Goal: Task Accomplishment & Management: Use online tool/utility

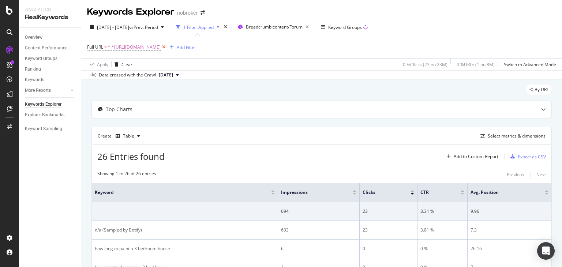
click at [167, 48] on icon at bounding box center [164, 47] width 6 height 7
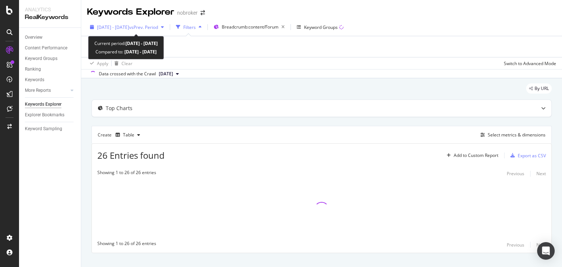
click at [158, 26] on span "vs Prev. Period" at bounding box center [143, 27] width 29 height 6
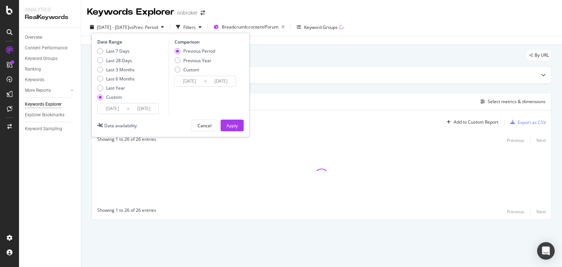
click at [158, 26] on span "vs Prev. Period" at bounding box center [143, 27] width 29 height 6
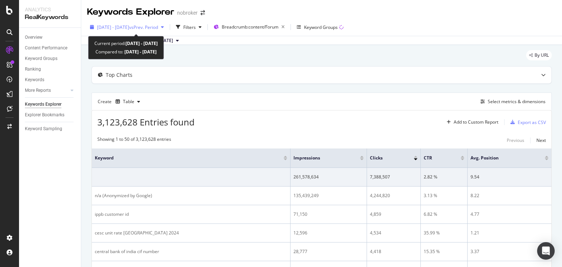
click at [156, 25] on span "vs Prev. Period" at bounding box center [143, 27] width 29 height 6
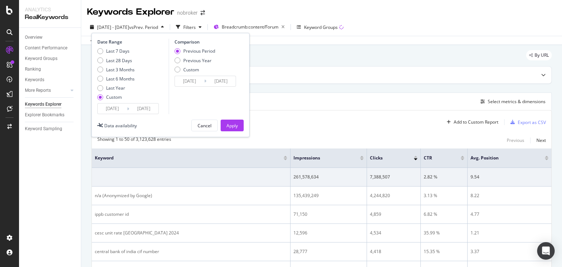
click at [106, 104] on input "2024/05/01" at bounding box center [112, 109] width 29 height 10
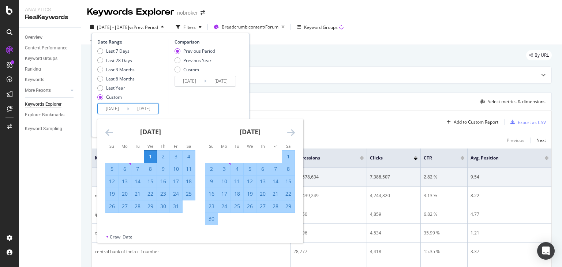
click at [107, 134] on icon "Move backward to switch to the previous month." at bounding box center [109, 132] width 8 height 9
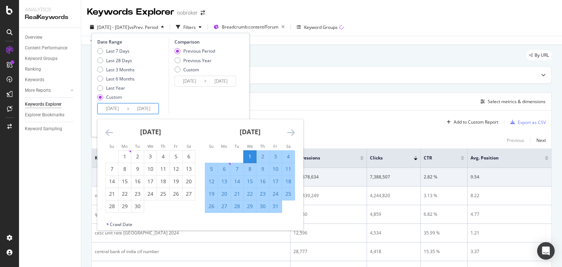
click at [107, 134] on icon "Move backward to switch to the previous month." at bounding box center [109, 132] width 8 height 9
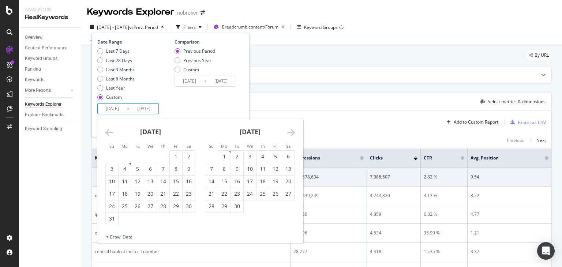
click at [107, 134] on icon "Move backward to switch to the previous month." at bounding box center [109, 132] width 8 height 9
click at [112, 109] on input "2024/05/01" at bounding box center [112, 109] width 29 height 10
click at [262, 158] on div "1" at bounding box center [262, 156] width 12 height 7
type input "2024/02/01"
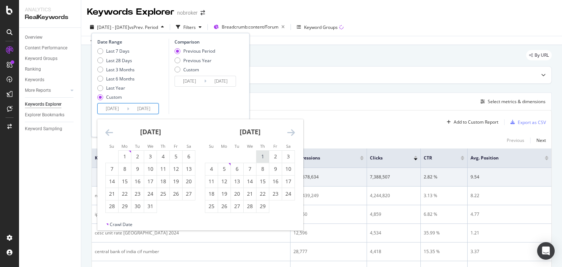
type input "2023/08/07"
type input "2024/01/31"
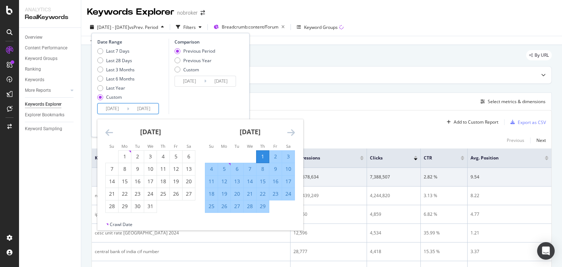
click at [109, 110] on input "2024/02/01" at bounding box center [112, 109] width 29 height 10
click at [146, 112] on input "2024/07/27" at bounding box center [143, 109] width 29 height 10
click at [265, 206] on div "29" at bounding box center [262, 206] width 12 height 7
type input "2024/02/29"
type input "2024/01/03"
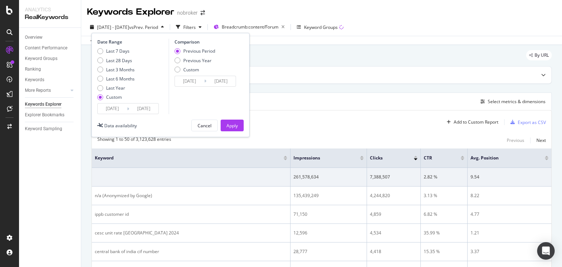
click at [140, 110] on input "2024/02/29" at bounding box center [143, 109] width 29 height 10
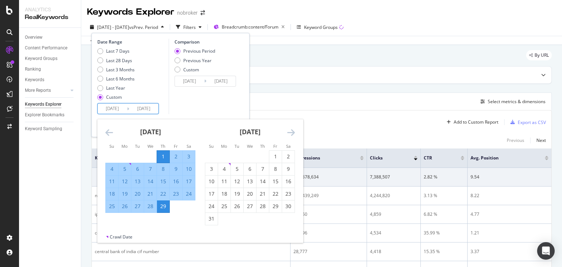
click at [195, 104] on div "Comparison Previous Period Previous Year Custom 2024/01/03 Navigate forward to …" at bounding box center [203, 76] width 69 height 75
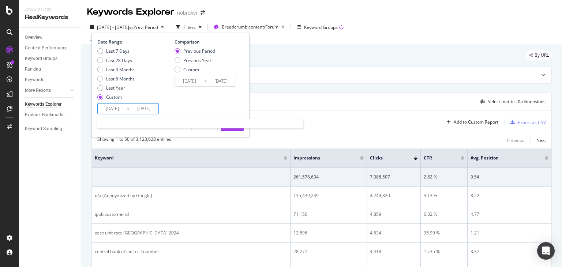
click at [142, 106] on input "2024/02/29" at bounding box center [143, 109] width 29 height 10
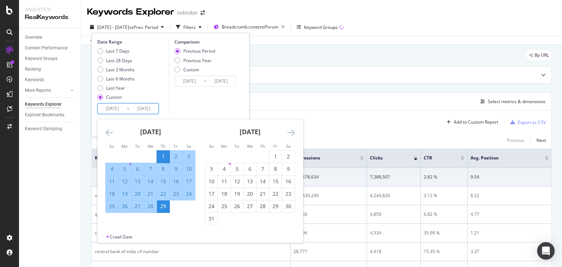
click at [191, 104] on div "Comparison Previous Period Previous Year Custom 2024/01/03 Navigate forward to …" at bounding box center [203, 76] width 69 height 75
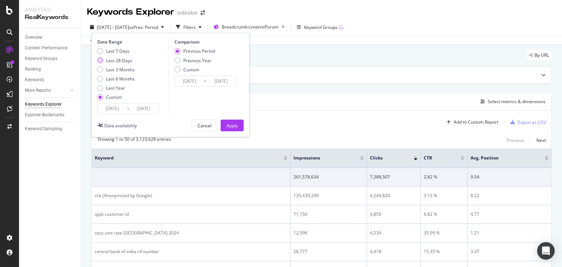
click at [123, 57] on div "Last 28 Days" at bounding box center [119, 60] width 26 height 6
type input "2025/08/15"
type input "2025/09/11"
type input "2025/07/18"
type input "2025/08/14"
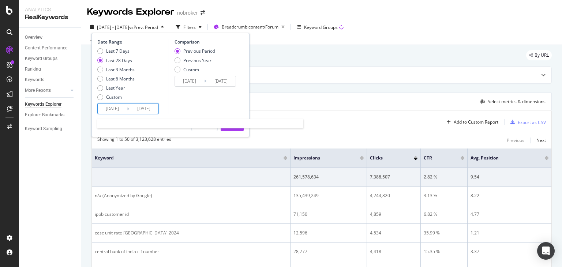
click at [141, 104] on input "2025/09/11" at bounding box center [143, 109] width 29 height 10
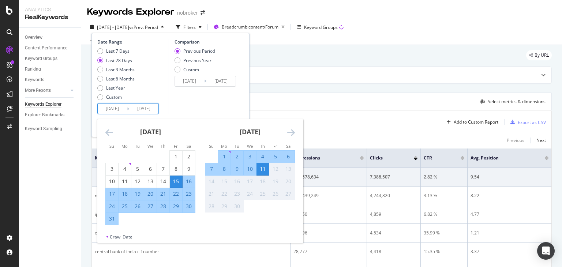
click at [106, 136] on icon "Move backward to switch to the previous month." at bounding box center [109, 132] width 8 height 9
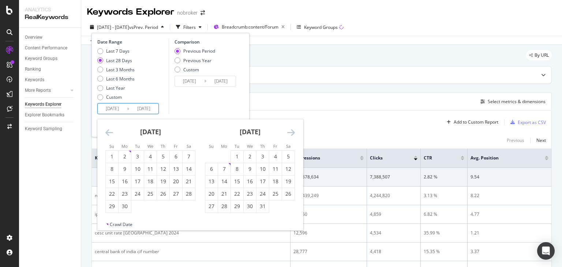
click at [106, 136] on icon "Move backward to switch to the previous month." at bounding box center [109, 132] width 8 height 9
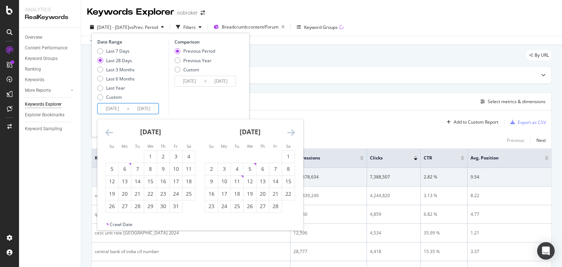
click at [106, 136] on icon "Move backward to switch to the previous month." at bounding box center [109, 132] width 8 height 9
click at [290, 134] on icon "Move forward to switch to the next month." at bounding box center [291, 132] width 8 height 9
click at [103, 108] on input "2025/08/15" at bounding box center [112, 109] width 29 height 10
click at [189, 154] on div "1" at bounding box center [189, 156] width 12 height 7
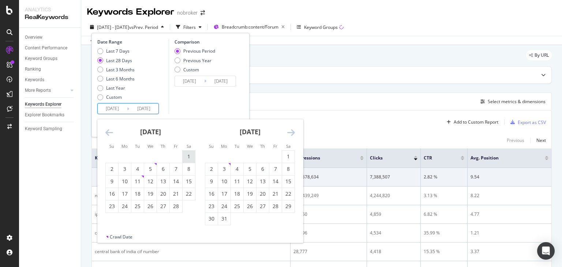
type input "[DATE]"
type input "2024/06/23"
type input "[DATE]"
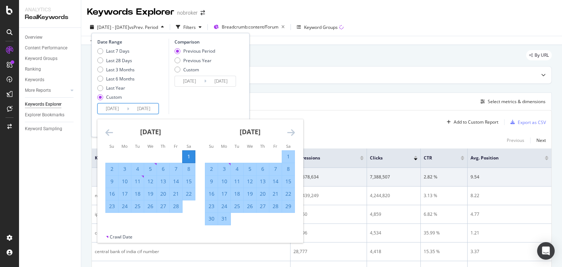
click at [113, 109] on input "[DATE]" at bounding box center [112, 109] width 29 height 10
click at [136, 106] on input "2025/09/11" at bounding box center [143, 109] width 29 height 10
click at [179, 208] on div "28" at bounding box center [176, 206] width 12 height 7
type input "[DATE]"
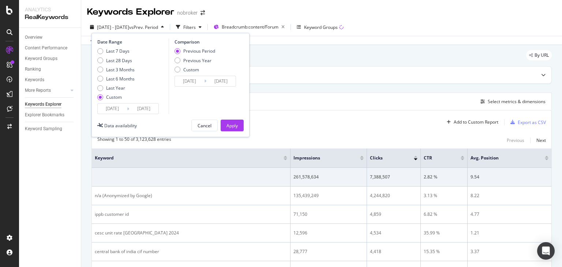
click at [152, 110] on input "[DATE]" at bounding box center [143, 109] width 29 height 10
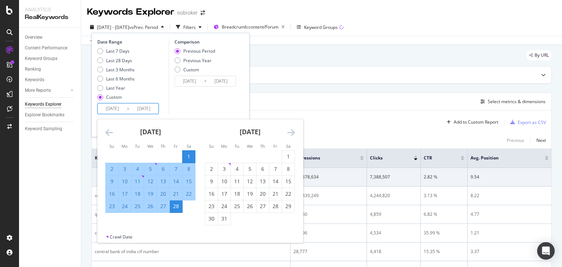
click at [176, 108] on div "Comparison Previous Period Previous Year Custom 2025/01/04 Navigate forward to …" at bounding box center [203, 76] width 69 height 75
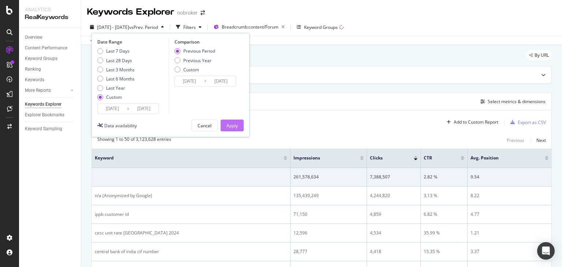
click at [227, 124] on div "Apply" at bounding box center [231, 126] width 11 height 6
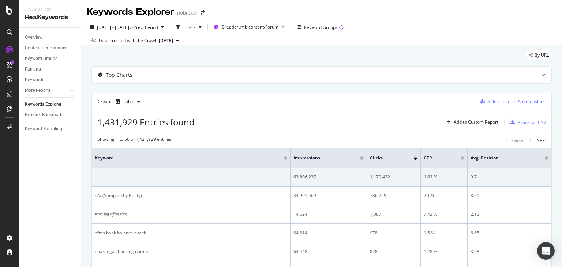
click at [504, 102] on div "Select metrics & dimensions" at bounding box center [517, 101] width 58 height 6
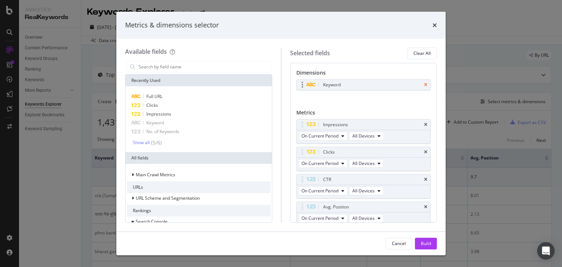
click at [424, 84] on icon "times" at bounding box center [425, 85] width 3 height 4
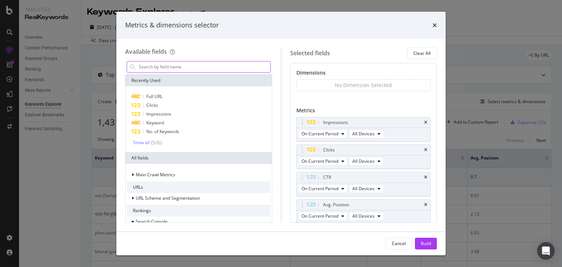
click at [193, 67] on input "modal" at bounding box center [204, 66] width 132 height 11
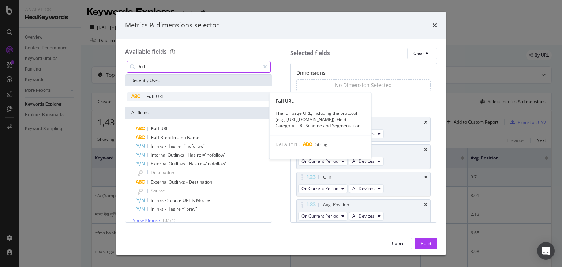
type input "full"
click at [162, 97] on span "URL" at bounding box center [160, 96] width 8 height 6
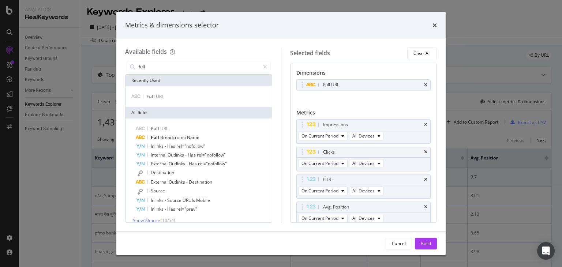
scroll to position [27, 0]
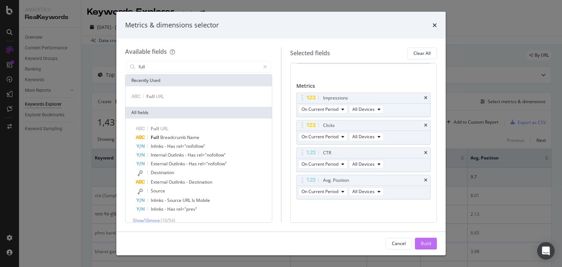
click at [426, 246] on div "Build" at bounding box center [426, 243] width 10 height 6
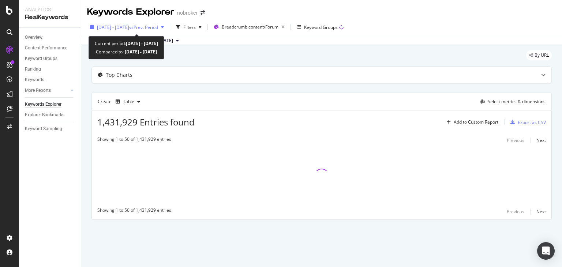
click at [147, 22] on div "[DATE] - [DATE] vs Prev. Period" at bounding box center [127, 27] width 80 height 11
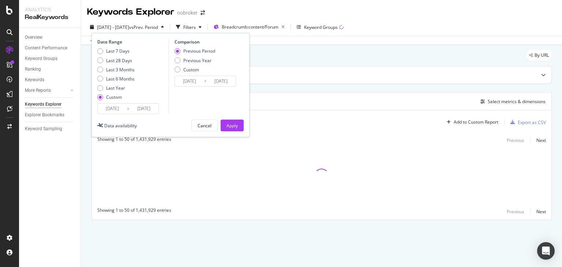
click at [150, 110] on input "[DATE]" at bounding box center [143, 109] width 29 height 10
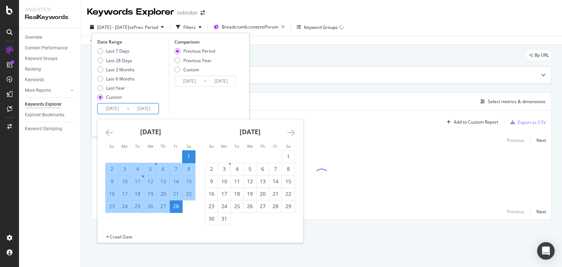
click at [276, 76] on div "Top Charts" at bounding box center [307, 74] width 431 height 7
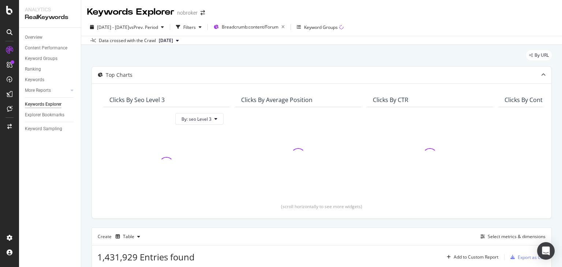
click at [214, 55] on div "By URL" at bounding box center [321, 58] width 460 height 16
click at [173, 41] on span "[DATE]" at bounding box center [166, 40] width 14 height 7
click at [179, 64] on div "[DATE]" at bounding box center [168, 65] width 21 height 7
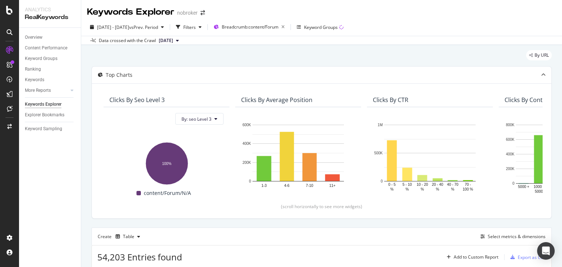
click at [173, 38] on span "[DATE]" at bounding box center [166, 40] width 14 height 7
drag, startPoint x: 233, startPoint y: 51, endPoint x: 232, endPoint y: 57, distance: 5.9
click at [221, 57] on div "Last 10 Crawls [DATE] 7.2M URLs [DATE] 6.4M URLs [DATE] 6.4M URLs [DATE] 6.3M U…" at bounding box center [185, 79] width 69 height 69
click at [179, 80] on div "[DATE]" at bounding box center [168, 79] width 21 height 7
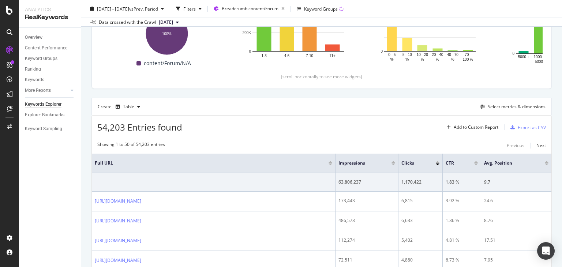
scroll to position [130, 0]
click at [524, 128] on div "Export as CSV" at bounding box center [532, 127] width 28 height 6
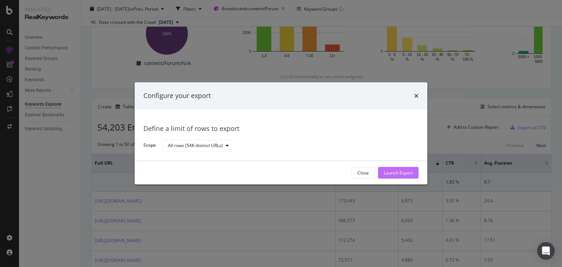
click at [398, 170] on div "Launch Export" at bounding box center [398, 173] width 29 height 6
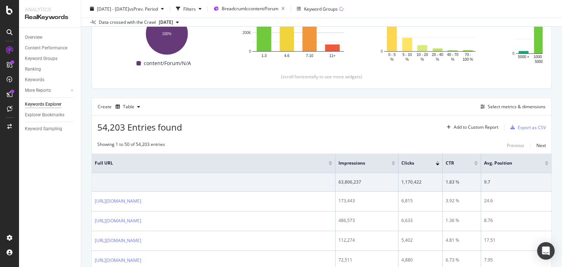
click at [522, 15] on div "2025 Feb. 1st - Feb. 28th vs Prev. Period Filters Breadcrumb: content/Forum Key…" at bounding box center [321, 10] width 481 height 15
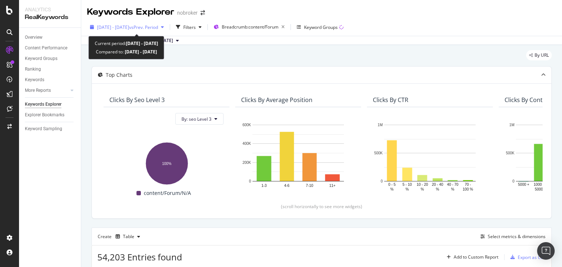
click at [129, 27] on span "[DATE] - [DATE]" at bounding box center [113, 27] width 32 height 6
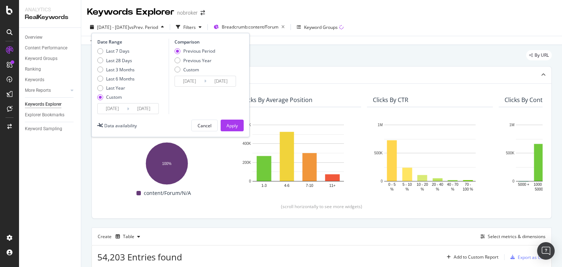
click at [117, 104] on input "[DATE]" at bounding box center [112, 109] width 29 height 10
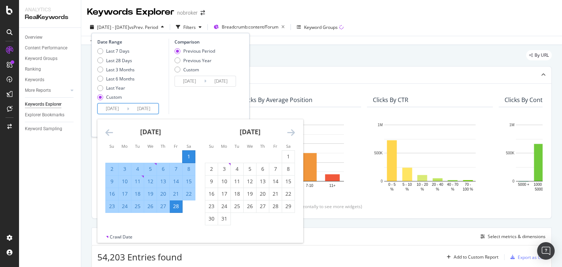
click at [289, 133] on icon "Move forward to switch to the next month." at bounding box center [291, 132] width 8 height 9
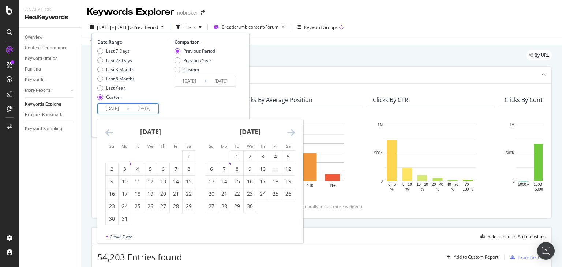
click at [109, 111] on input "[DATE]" at bounding box center [112, 109] width 29 height 10
click at [238, 158] on div "1" at bounding box center [237, 156] width 12 height 7
type input "2025/04/01"
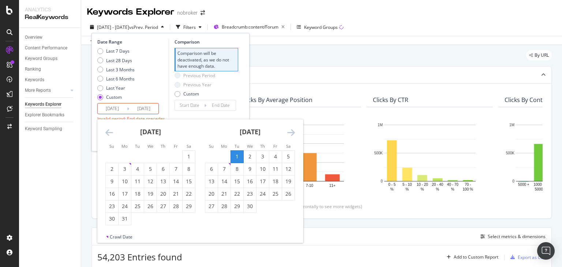
click at [149, 110] on input "[DATE]" at bounding box center [143, 109] width 29 height 10
click at [251, 208] on div "30" at bounding box center [250, 206] width 12 height 7
type input "2025/04/30"
type input "2025/03/02"
type input "[DATE]"
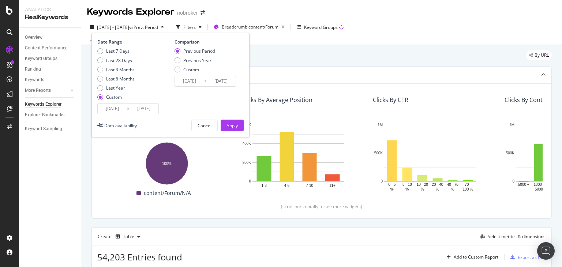
click at [142, 110] on input "2025/04/30" at bounding box center [143, 109] width 29 height 10
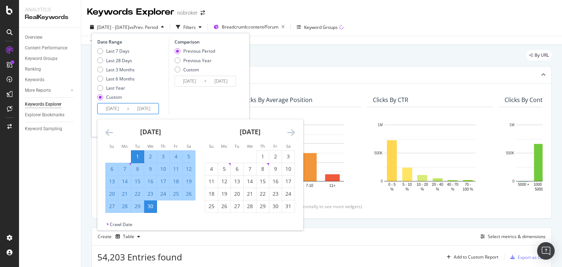
click at [199, 107] on div "Comparison Previous Period Previous Year Custom 2025/03/02 Navigate forward to …" at bounding box center [203, 76] width 69 height 75
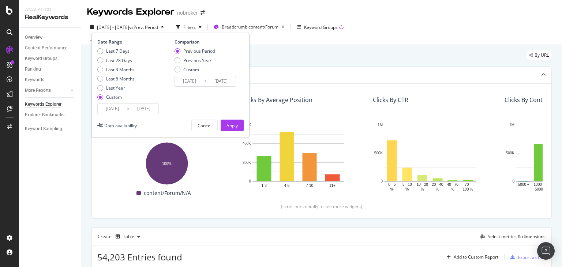
click at [155, 108] on input "2025/04/30" at bounding box center [143, 109] width 29 height 10
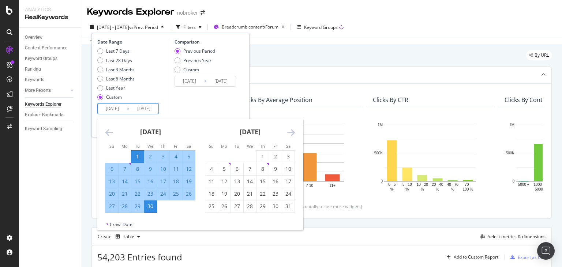
click at [214, 98] on div "Comparison Previous Period Previous Year Custom 2025/03/02 Navigate forward to …" at bounding box center [203, 76] width 69 height 75
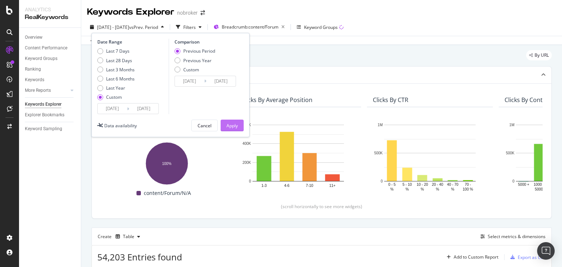
click at [232, 120] on div "Apply" at bounding box center [231, 125] width 11 height 11
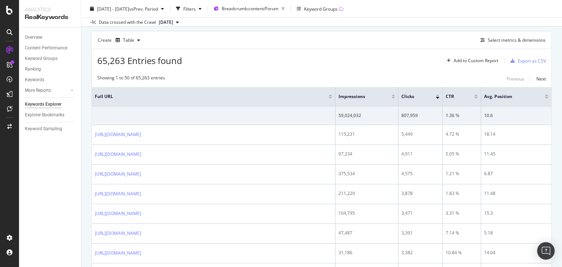
scroll to position [195, 0]
click at [523, 63] on div "Export as CSV" at bounding box center [532, 62] width 28 height 6
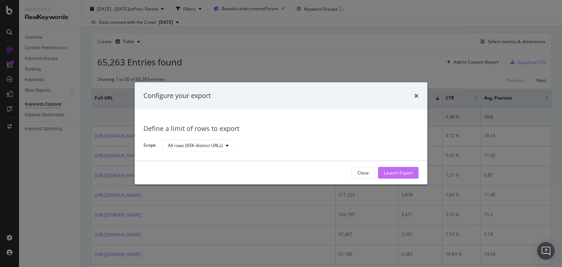
click at [384, 173] on div "Launch Export" at bounding box center [398, 173] width 29 height 6
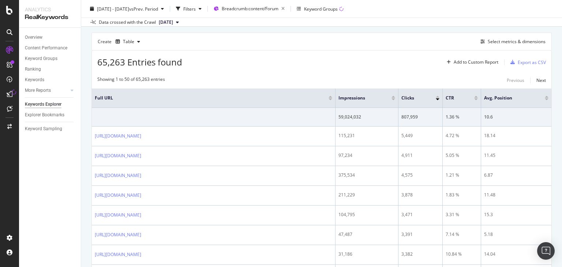
click at [334, 34] on div "Create Table Select metrics & dimensions" at bounding box center [321, 42] width 460 height 18
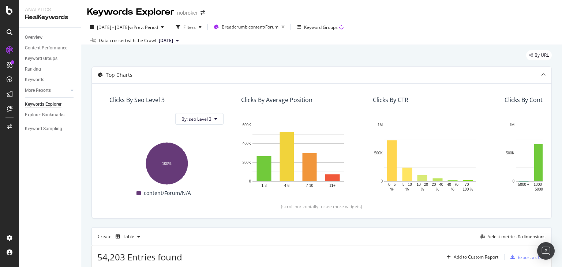
click at [172, 42] on span "[DATE]" at bounding box center [166, 40] width 14 height 7
click at [179, 88] on div "[DATE]" at bounding box center [168, 86] width 21 height 7
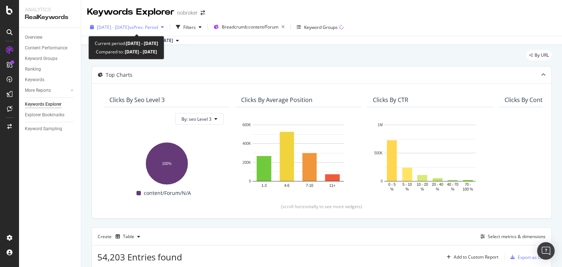
click at [151, 26] on span "vs Prev. Period" at bounding box center [143, 27] width 29 height 6
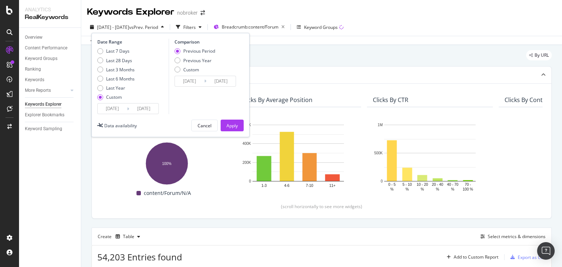
click at [146, 106] on input "2025/02/28" at bounding box center [143, 109] width 29 height 10
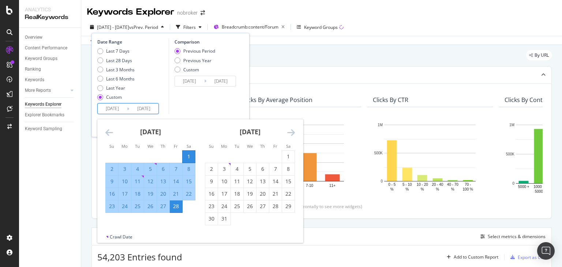
click at [117, 109] on input "2025/02/01" at bounding box center [112, 109] width 29 height 10
click at [285, 155] on div "1" at bounding box center [288, 156] width 12 height 7
type input "2025/03/01"
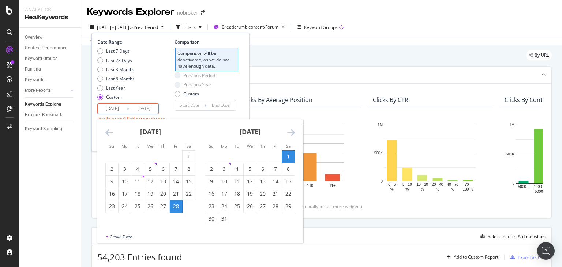
click at [141, 111] on input "2025/02/28" at bounding box center [143, 109] width 29 height 10
click at [221, 221] on div "31" at bounding box center [224, 218] width 12 height 7
type input "2025/03/31"
type input "2025/01/29"
type input "2025/02/28"
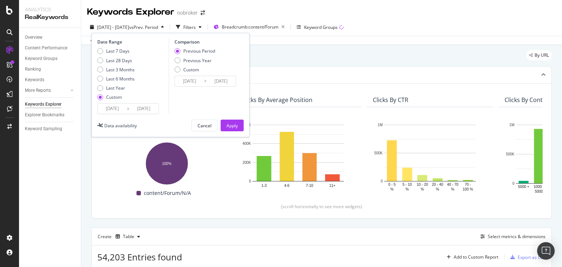
click at [151, 110] on input "2025/03/31" at bounding box center [143, 109] width 29 height 10
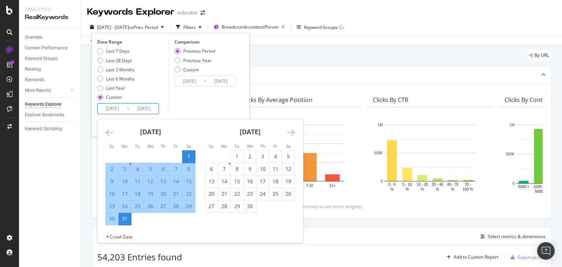
click at [207, 104] on div "Comparison Previous Period Previous Year Custom 2025/01/29 Navigate forward to …" at bounding box center [203, 76] width 69 height 75
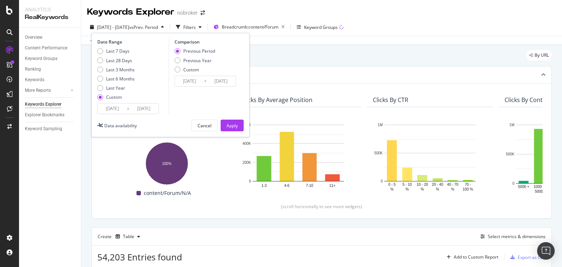
click at [228, 118] on div "Date Range Last 7 Days Last 28 Days Last 3 Months Last 6 Months Last Year Custo…" at bounding box center [170, 85] width 158 height 104
click at [228, 123] on div "Apply" at bounding box center [231, 126] width 11 height 6
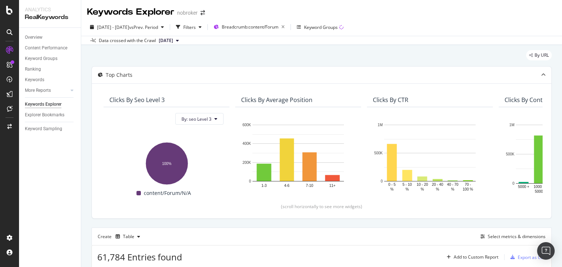
click at [173, 39] on span "[DATE]" at bounding box center [166, 40] width 14 height 7
click at [179, 106] on div "[DATE]" at bounding box center [168, 107] width 21 height 7
click at [519, 258] on div "Export as CSV" at bounding box center [532, 257] width 28 height 6
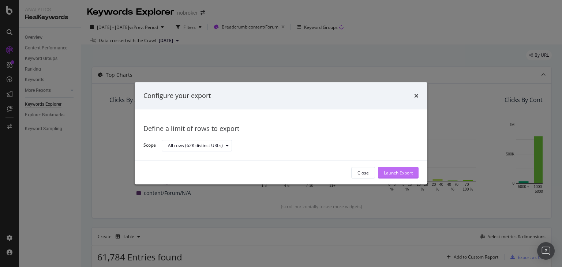
click at [394, 170] on div "Launch Export" at bounding box center [398, 173] width 29 height 6
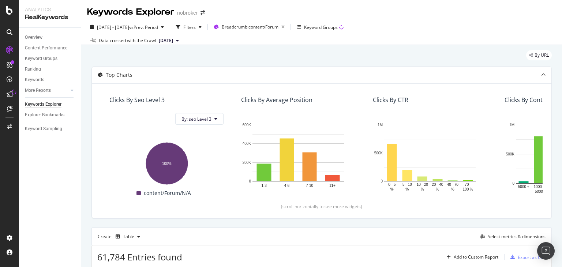
click at [512, 11] on div "Keywords Explorer nobroker" at bounding box center [321, 9] width 481 height 18
click at [529, 19] on div "2025 Mar. 1st - Mar. 31st vs Prev. Period Filters Breadcrumb: content/Forum Key…" at bounding box center [321, 31] width 481 height 27
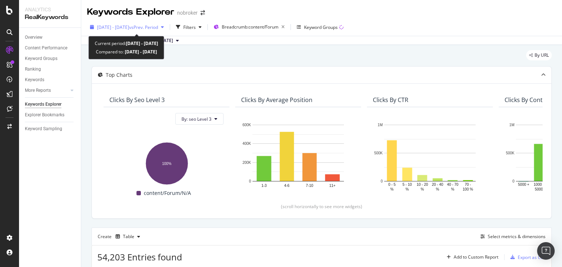
click at [142, 30] on div "[DATE] - [DATE] vs Prev. Period" at bounding box center [127, 27] width 61 height 6
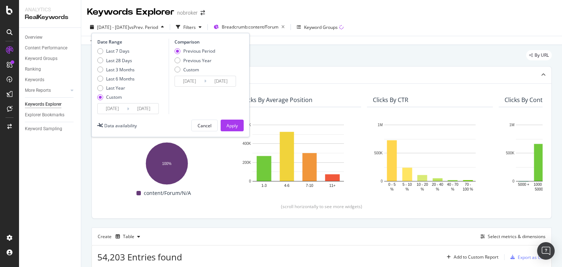
click at [148, 103] on div "[DATE] Navigate forward to interact with the calendar and select a date. Press …" at bounding box center [127, 108] width 61 height 11
click at [137, 107] on input "[DATE]" at bounding box center [143, 109] width 29 height 10
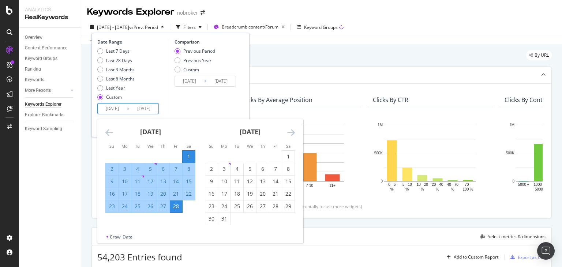
click at [287, 134] on icon "Move forward to switch to the next month." at bounding box center [291, 132] width 8 height 9
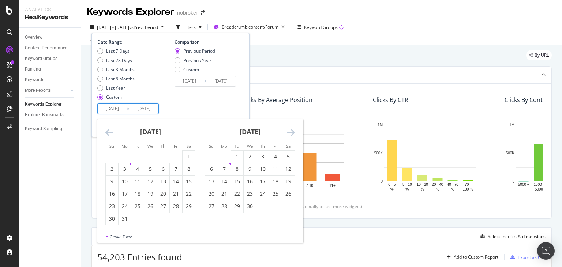
click at [287, 134] on icon "Move forward to switch to the next month." at bounding box center [291, 132] width 8 height 9
click at [112, 112] on input "[DATE]" at bounding box center [112, 109] width 29 height 10
click at [262, 157] on div "1" at bounding box center [262, 156] width 12 height 7
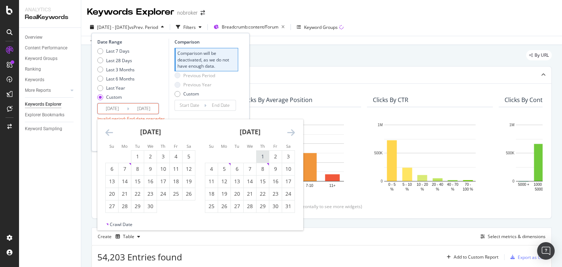
type input "2025/05/01"
click at [134, 106] on input "[DATE]" at bounding box center [143, 109] width 29 height 10
click at [288, 210] on div "31" at bounding box center [288, 206] width 12 height 12
type input "2025/05/31"
type input "[DATE]"
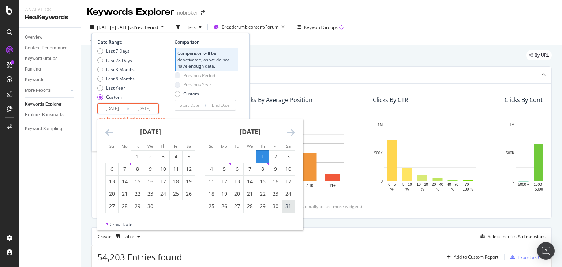
type input "2025/04/30"
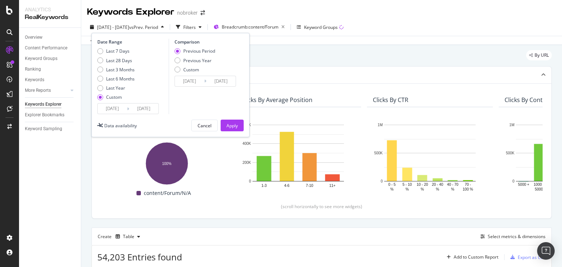
click at [151, 112] on input "2025/05/31" at bounding box center [143, 109] width 29 height 10
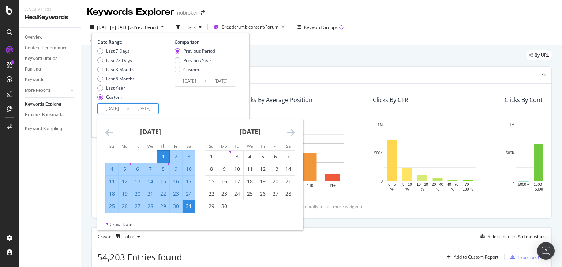
click at [187, 107] on div "Comparison Previous Period Previous Year Custom 2025/03/31 Navigate forward to …" at bounding box center [203, 76] width 69 height 75
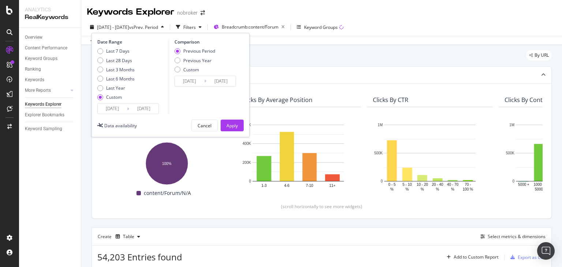
click at [146, 107] on input "2025/05/31" at bounding box center [143, 109] width 29 height 10
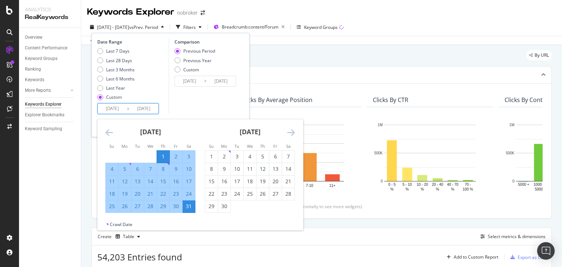
click at [196, 107] on div "Comparison Previous Period Previous Year Custom 2025/03/31 Navigate forward to …" at bounding box center [203, 76] width 69 height 75
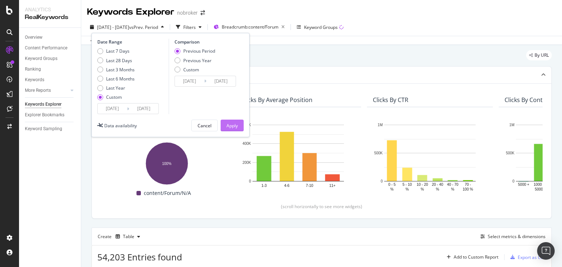
click at [225, 122] on button "Apply" at bounding box center [232, 126] width 23 height 12
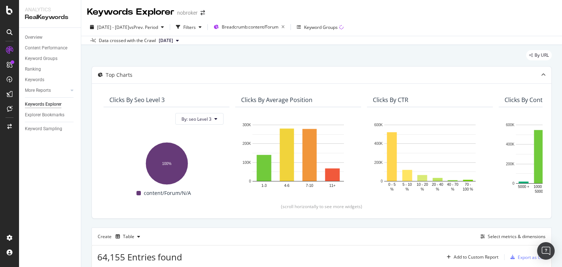
click at [173, 41] on span "[DATE]" at bounding box center [166, 40] width 14 height 7
drag, startPoint x: 233, startPoint y: 52, endPoint x: 231, endPoint y: 62, distance: 10.3
click at [221, 62] on div "Last 10 Crawls [DATE] 7.2M URLs [DATE] 6.4M URLs [DATE] 6.4M URLs [DATE] 6.3M U…" at bounding box center [186, 78] width 69 height 66
click at [189, 89] on div "2025 Apr. 7th 6.0M URLs" at bounding box center [181, 89] width 47 height 7
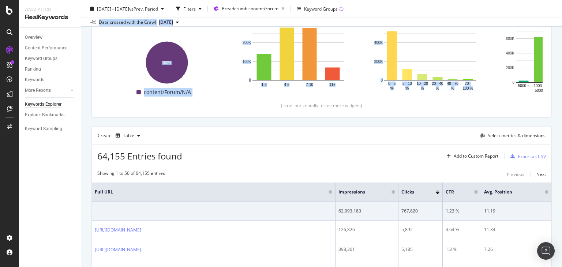
drag, startPoint x: 561, startPoint y: 35, endPoint x: 561, endPoint y: 60, distance: 25.2
click at [561, 60] on div "Keywords Explorer nobroker 2025 May. 1st - May. 31st vs Prev. Period Filters Br…" at bounding box center [321, 133] width 481 height 267
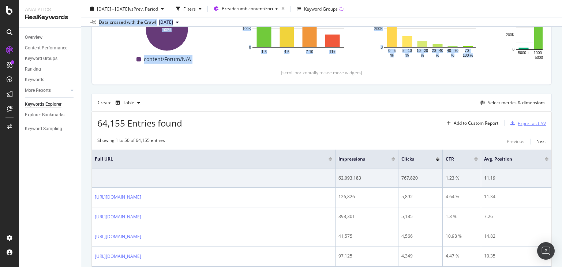
click at [519, 125] on div "Export as CSV" at bounding box center [532, 123] width 28 height 6
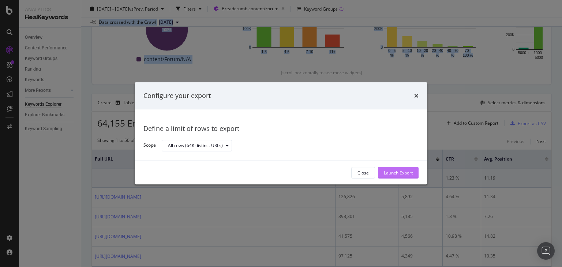
click at [394, 172] on div "Launch Export" at bounding box center [398, 173] width 29 height 6
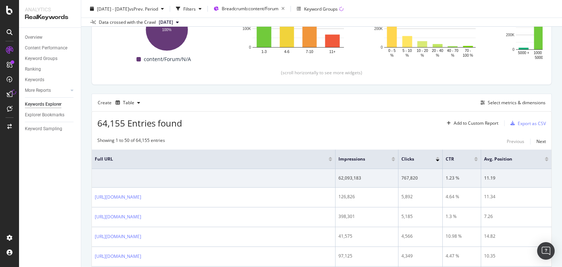
click at [67, 188] on div "Overview Content Performance Keyword Groups Ranking Keywords More Reports Count…" at bounding box center [50, 147] width 62 height 239
click at [537, 19] on div "Data crossed with the Crawl 2025 Apr. 7th" at bounding box center [321, 22] width 481 height 9
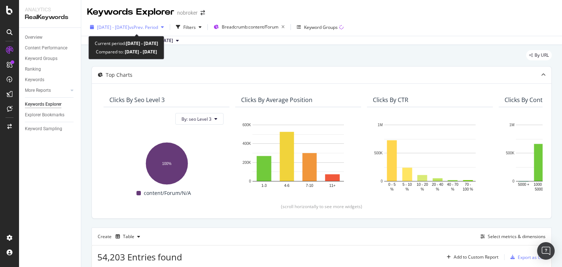
click at [129, 26] on span "[DATE] - [DATE]" at bounding box center [113, 27] width 32 height 6
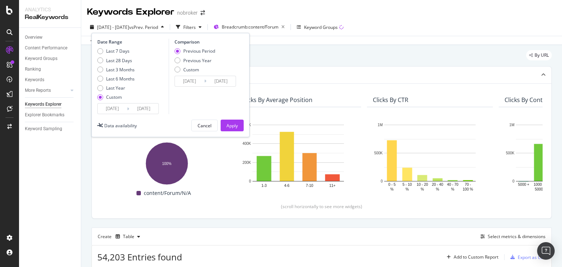
click at [146, 110] on input "[DATE]" at bounding box center [143, 109] width 29 height 10
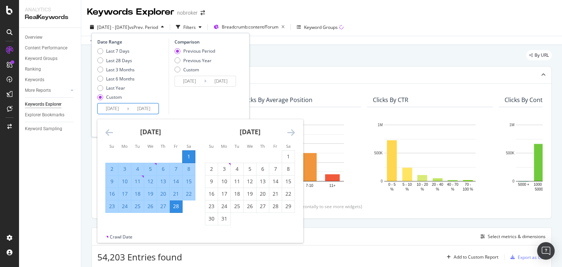
click at [288, 133] on icon "Move forward to switch to the next month." at bounding box center [291, 132] width 8 height 9
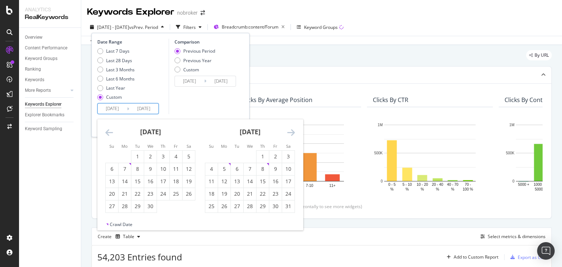
click at [289, 132] on icon "Move forward to switch to the next month." at bounding box center [291, 132] width 8 height 9
click at [118, 110] on input "[DATE]" at bounding box center [112, 109] width 29 height 10
click at [216, 156] on div "1" at bounding box center [211, 156] width 12 height 7
type input "[DATE]"
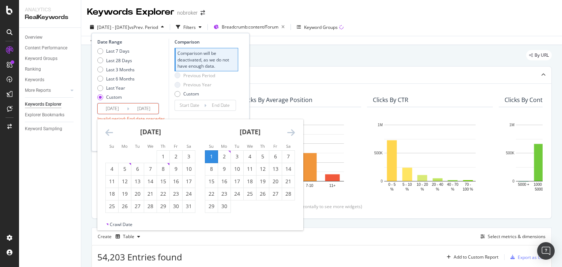
click at [148, 110] on input "[DATE]" at bounding box center [143, 109] width 29 height 10
click at [225, 208] on div "30" at bounding box center [224, 206] width 12 height 7
type input "[DATE]"
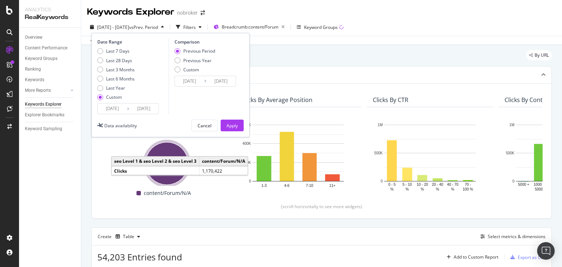
click at [145, 105] on input "[DATE]" at bounding box center [143, 109] width 29 height 10
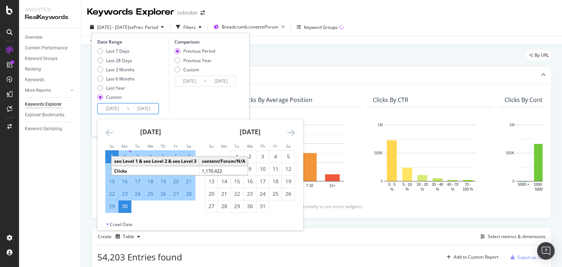
click at [197, 103] on div "Comparison Previous Period Previous Year Custom 2025/05/02 Navigate forward to …" at bounding box center [203, 76] width 69 height 75
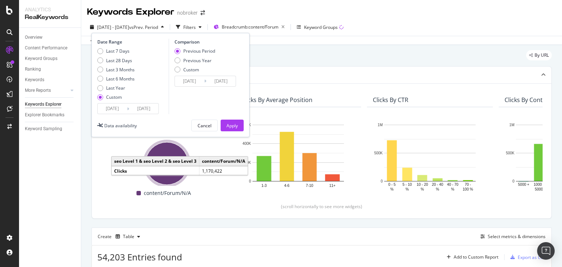
click at [155, 104] on input "[DATE]" at bounding box center [143, 109] width 29 height 10
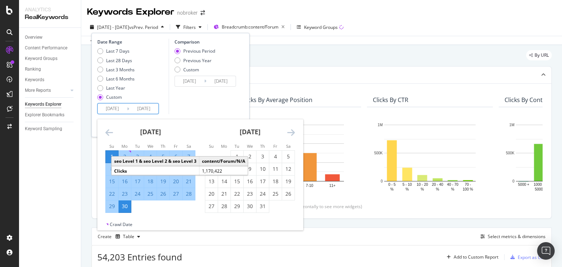
click at [191, 106] on div "Comparison Previous Period Previous Year Custom 2025/05/02 Navigate forward to …" at bounding box center [203, 76] width 69 height 75
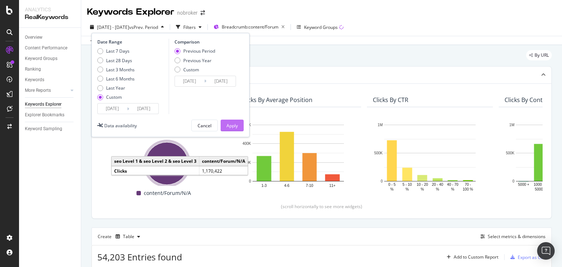
click at [240, 127] on button "Apply" at bounding box center [232, 126] width 23 height 12
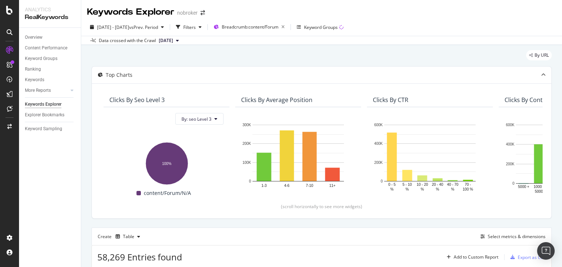
click at [182, 44] on button "[DATE]" at bounding box center [169, 40] width 26 height 9
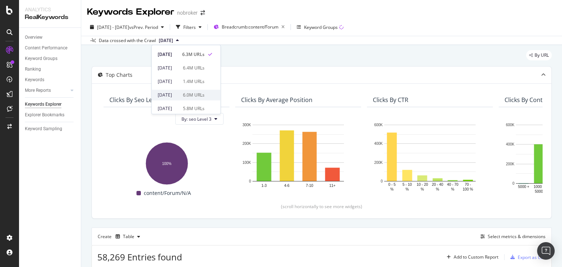
click at [195, 95] on div "6.0M URLs" at bounding box center [194, 95] width 22 height 7
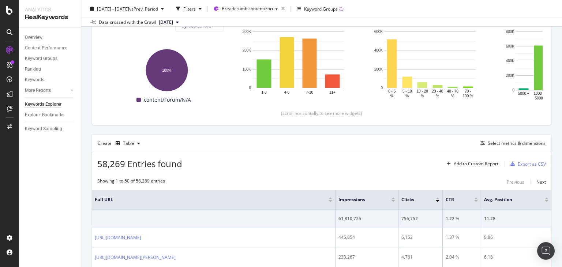
scroll to position [115, 0]
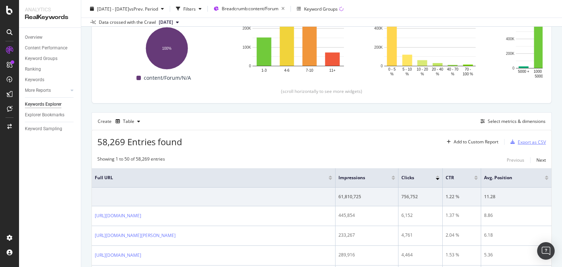
click at [521, 144] on div "Export as CSV" at bounding box center [532, 142] width 28 height 6
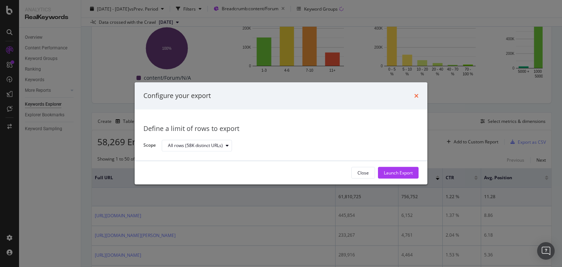
click at [417, 95] on icon "times" at bounding box center [416, 96] width 4 height 6
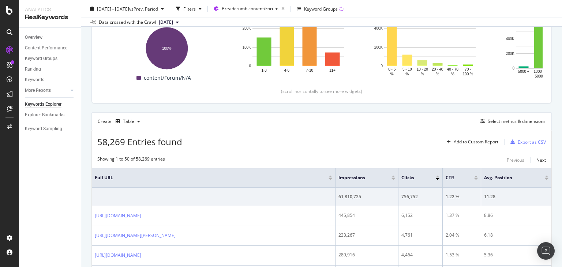
click at [169, 24] on span "[DATE]" at bounding box center [166, 22] width 14 height 7
click at [518, 143] on div "Export as CSV" at bounding box center [532, 142] width 28 height 6
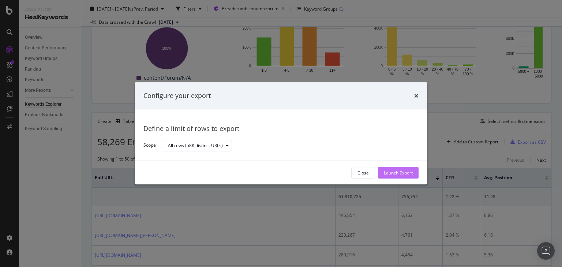
click at [389, 174] on div "Launch Export" at bounding box center [398, 173] width 29 height 6
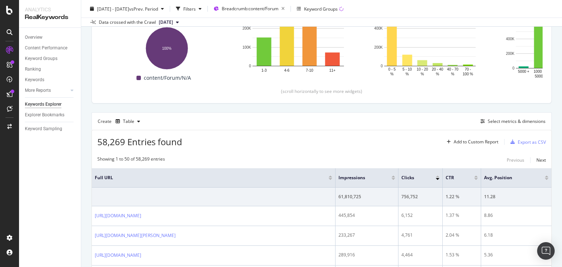
click at [294, 141] on div "58,269 Entries found Add to Custom Report Export as CSV" at bounding box center [321, 139] width 459 height 18
click at [302, 129] on div "Create Table Select metrics & dimensions" at bounding box center [321, 121] width 460 height 18
click at [255, 132] on div "58,269 Entries found Add to Custom Report Export as CSV" at bounding box center [321, 139] width 459 height 18
click at [222, 122] on div "Create Table Select metrics & dimensions" at bounding box center [321, 121] width 460 height 18
click at [173, 23] on span "[DATE]" at bounding box center [166, 22] width 14 height 7
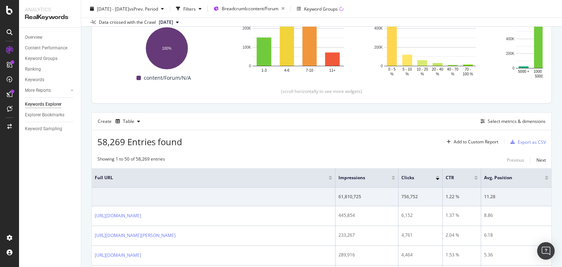
click at [275, 143] on div "58,269 Entries found Add to Custom Report Export as CSV" at bounding box center [321, 139] width 459 height 18
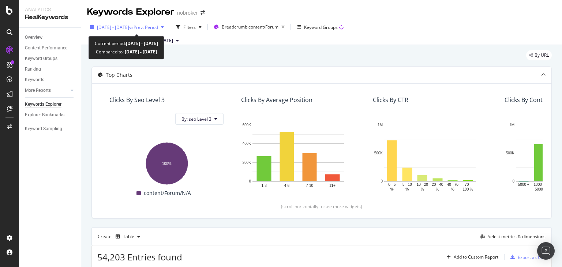
click at [129, 28] on span "2025 Feb. 1st - Feb. 28th" at bounding box center [113, 27] width 32 height 6
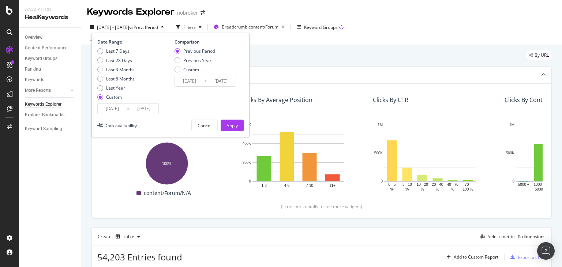
click at [150, 110] on input "2025/02/28" at bounding box center [143, 109] width 29 height 10
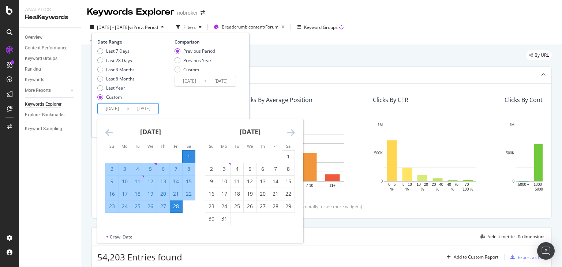
click at [293, 134] on icon "Move forward to switch to the next month." at bounding box center [291, 132] width 8 height 9
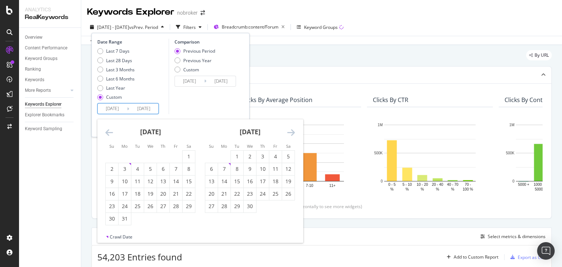
click at [293, 134] on icon "Move forward to switch to the next month." at bounding box center [291, 132] width 8 height 9
click at [107, 107] on input "2025/02/01" at bounding box center [112, 109] width 29 height 10
click at [238, 158] on div "1" at bounding box center [237, 156] width 12 height 7
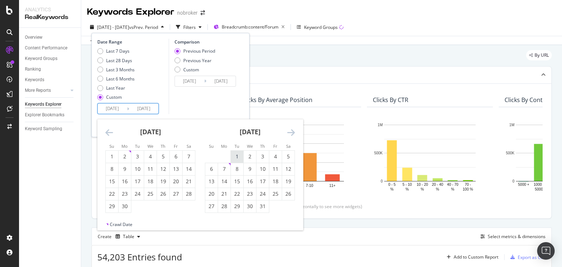
type input "[DATE]"
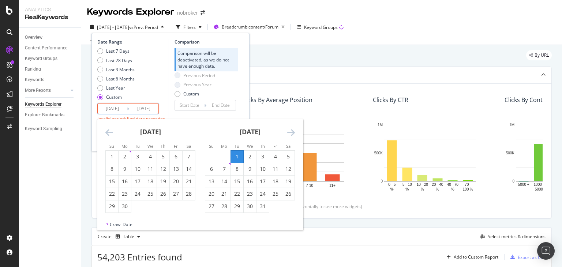
click at [147, 104] on input "2025/02/28" at bounding box center [143, 109] width 29 height 10
click at [261, 208] on div "31" at bounding box center [262, 206] width 12 height 7
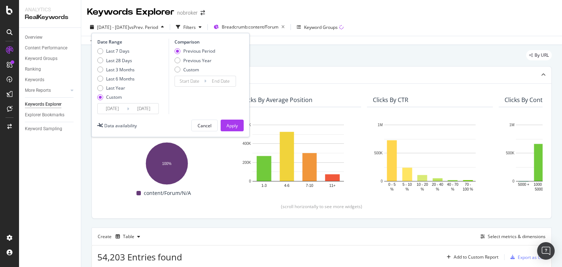
type input "[DATE]"
click at [148, 109] on input "[DATE]" at bounding box center [143, 109] width 29 height 10
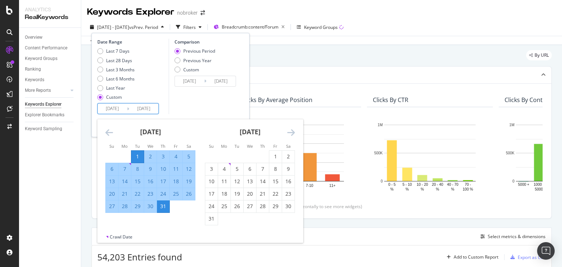
click at [211, 108] on div "Comparison Previous Period Previous Year Custom 2025/05/31 Navigate forward to …" at bounding box center [203, 76] width 69 height 75
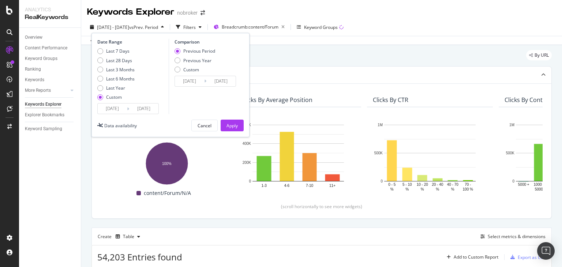
click at [237, 134] on div "Date Range Last 7 Days Last 28 Days Last 3 Months Last 6 Months Last Year Custo…" at bounding box center [170, 85] width 158 height 104
click at [233, 126] on div "Apply" at bounding box center [231, 126] width 11 height 6
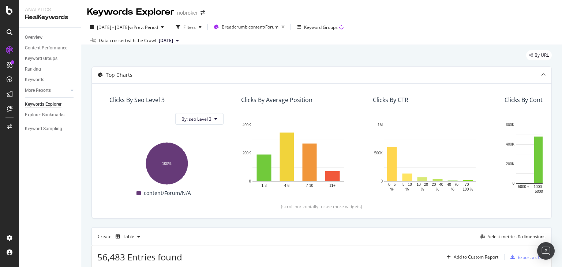
click at [170, 40] on span "[DATE]" at bounding box center [166, 40] width 14 height 7
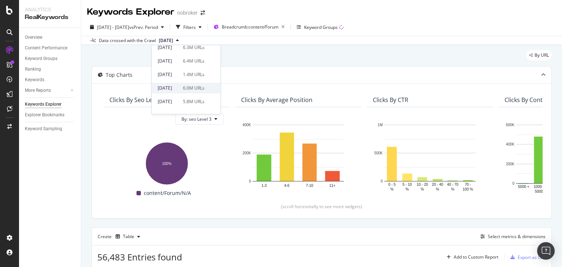
click at [189, 90] on div "2025 Apr. 7th 6.0M URLs" at bounding box center [181, 88] width 47 height 7
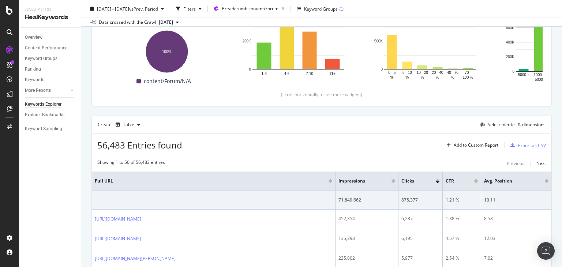
scroll to position [114, 0]
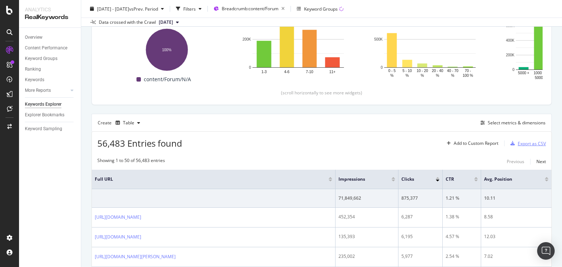
click at [522, 144] on div "Export as CSV" at bounding box center [532, 143] width 28 height 6
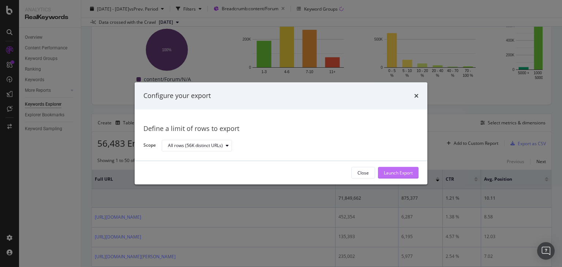
click at [399, 172] on div "Launch Export" at bounding box center [398, 173] width 29 height 6
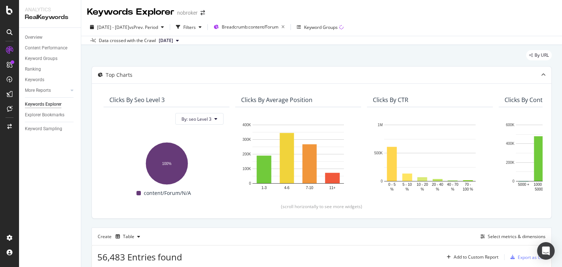
click at [173, 42] on span "[DATE]" at bounding box center [166, 40] width 14 height 7
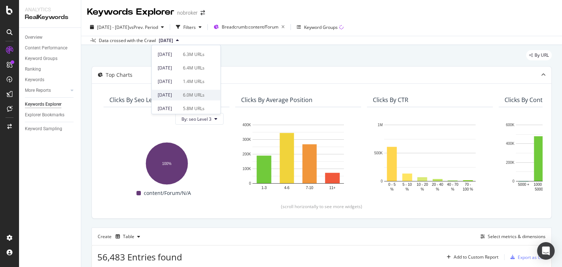
click at [178, 95] on div "[DATE]" at bounding box center [168, 95] width 21 height 7
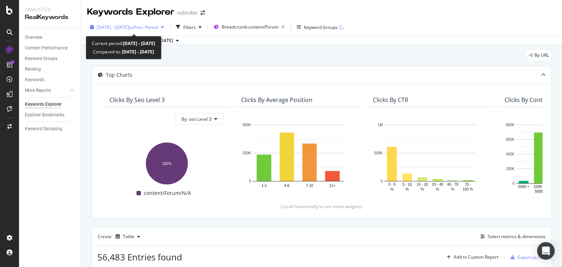
click at [129, 28] on span "[DATE] - [DATE]" at bounding box center [113, 27] width 32 height 6
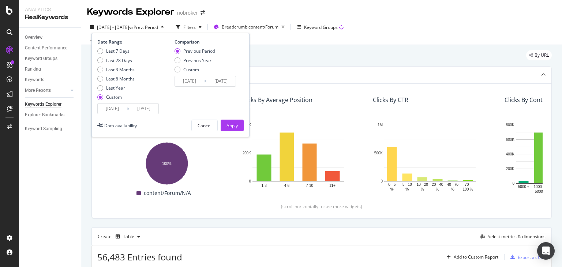
click at [145, 106] on input "[DATE]" at bounding box center [143, 109] width 29 height 10
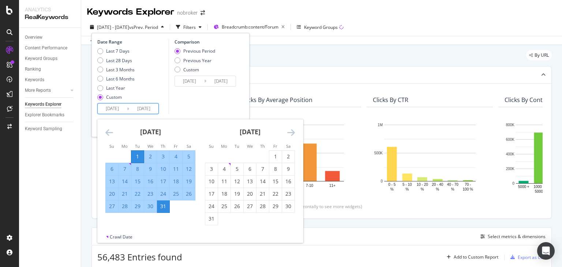
click at [116, 109] on input "[DATE]" at bounding box center [112, 109] width 29 height 10
click at [281, 154] on div "1" at bounding box center [275, 156] width 12 height 7
type input "[DATE]"
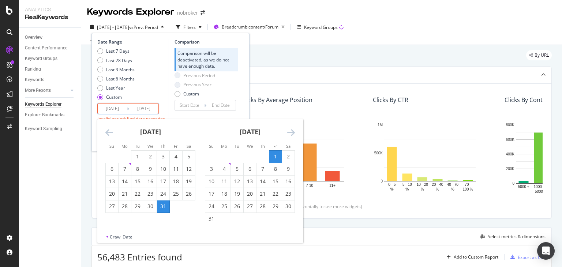
click at [151, 109] on input "[DATE]" at bounding box center [143, 109] width 29 height 10
click at [215, 222] on div "31" at bounding box center [211, 218] width 12 height 7
type input "[DATE]"
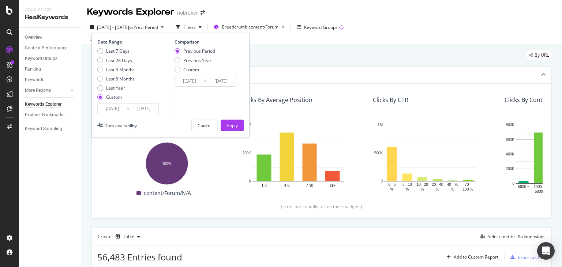
click at [147, 108] on input "[DATE]" at bounding box center [143, 109] width 29 height 10
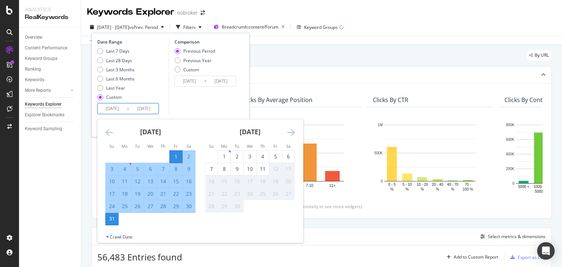
click at [180, 103] on div "Comparison Previous Period Previous Year Custom [DATE] Navigate forward to inte…" at bounding box center [203, 76] width 69 height 75
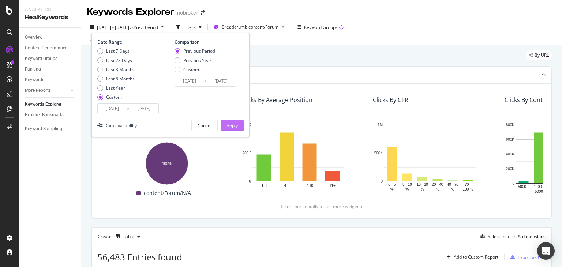
click at [229, 120] on div "Apply" at bounding box center [231, 125] width 11 height 11
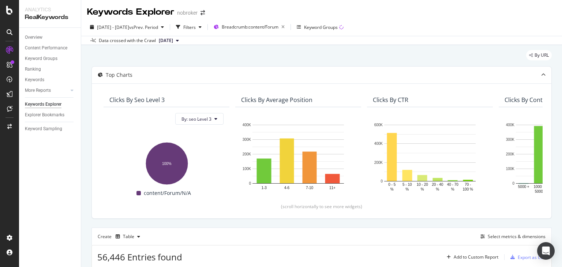
click at [182, 41] on button "[DATE]" at bounding box center [169, 40] width 26 height 9
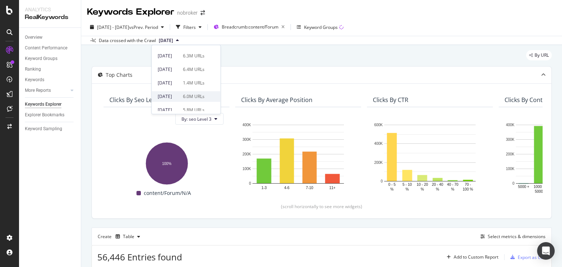
click at [179, 99] on div "[DATE]" at bounding box center [168, 96] width 21 height 7
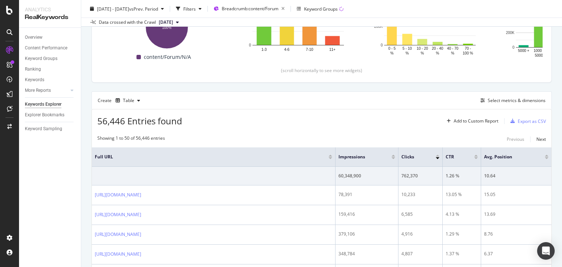
scroll to position [161, 0]
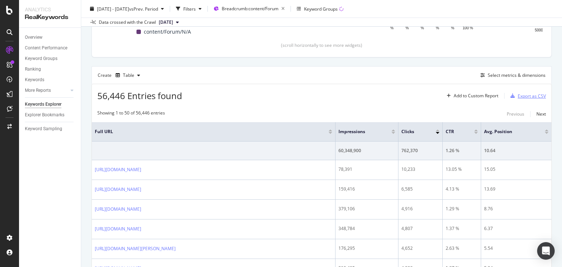
click at [518, 95] on div "Export as CSV" at bounding box center [532, 96] width 28 height 6
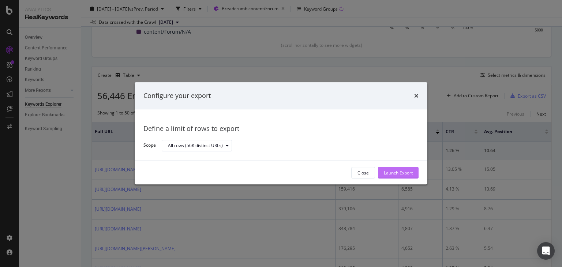
click at [392, 171] on div "Launch Export" at bounding box center [398, 173] width 29 height 6
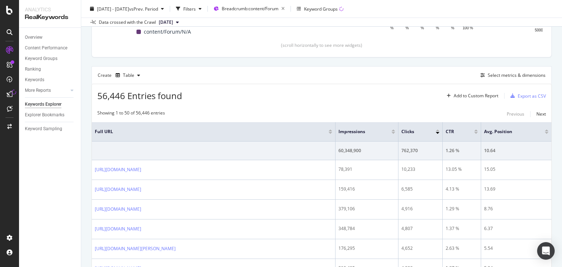
click at [561, 91] on div "Keywords Explorer nobroker [DATE] - [DATE] vs Prev. Period Filters Breadcrumb: …" at bounding box center [321, 133] width 481 height 267
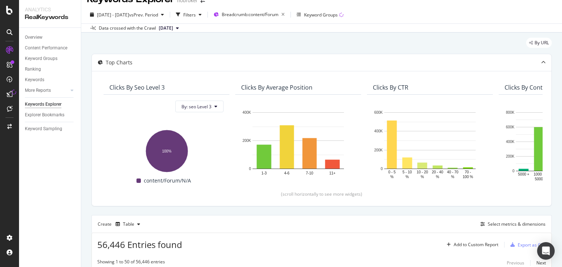
scroll to position [3, 0]
